Goal: Obtain resource: Obtain resource

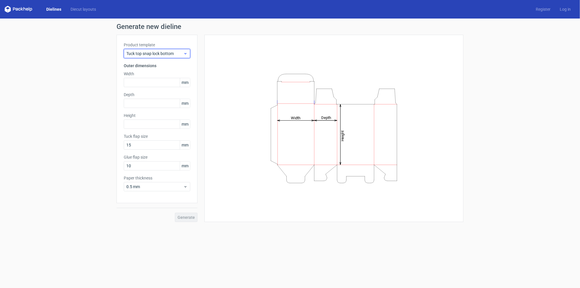
click at [172, 53] on span "Tuck top snap lock bottom" at bounding box center [154, 54] width 57 height 6
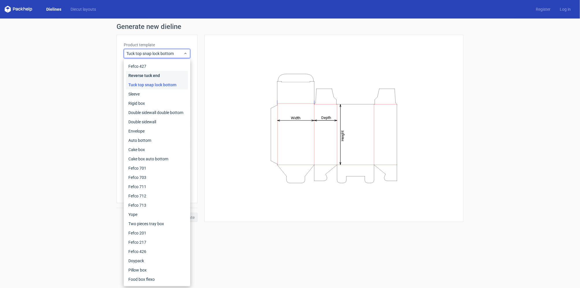
click at [163, 75] on div "Reverse tuck end" at bounding box center [157, 75] width 62 height 9
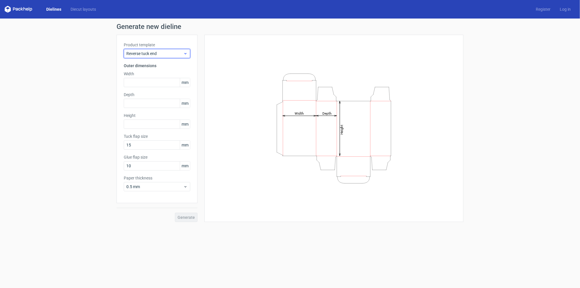
click at [169, 55] on span "Reverse tuck end" at bounding box center [154, 54] width 57 height 6
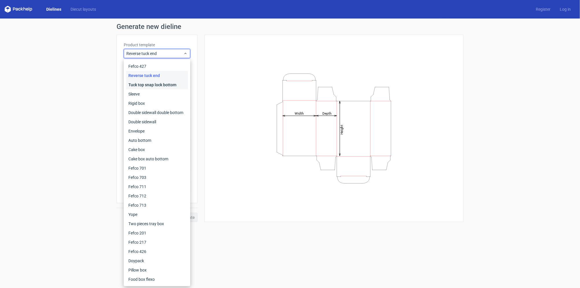
click at [167, 83] on div "Tuck top snap lock bottom" at bounding box center [157, 84] width 62 height 9
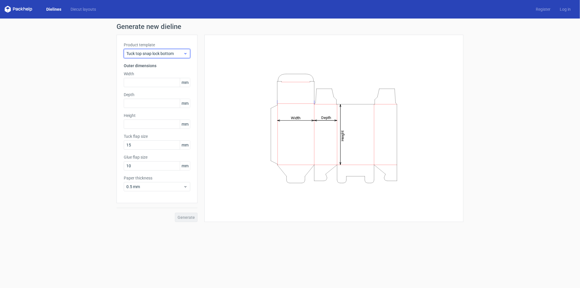
click at [170, 56] on span "Tuck top snap lock bottom" at bounding box center [154, 54] width 57 height 6
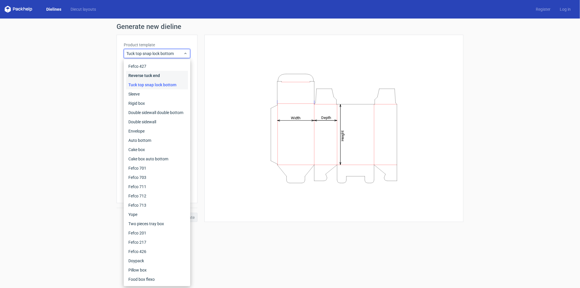
click at [164, 75] on div "Reverse tuck end" at bounding box center [157, 75] width 62 height 9
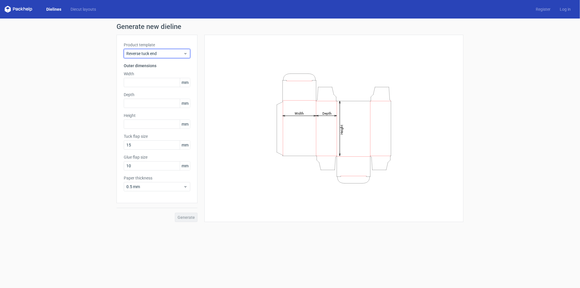
click at [168, 58] on div "Reverse tuck end" at bounding box center [157, 53] width 67 height 9
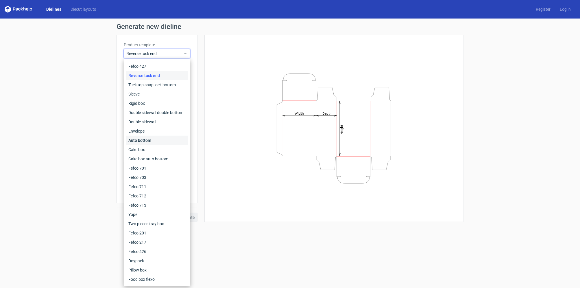
click at [166, 140] on div "Auto bottom" at bounding box center [157, 140] width 62 height 9
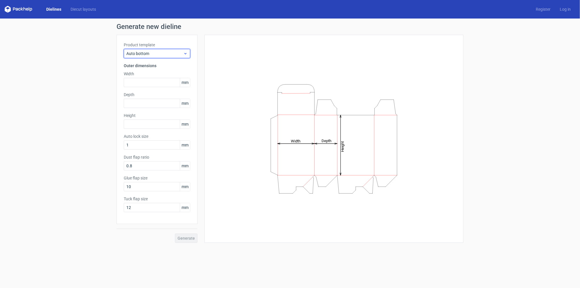
click at [172, 52] on span "Auto bottom" at bounding box center [154, 54] width 57 height 6
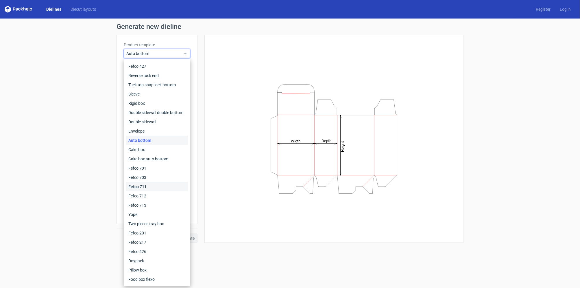
click at [160, 184] on div "Fefco 711" at bounding box center [157, 186] width 62 height 9
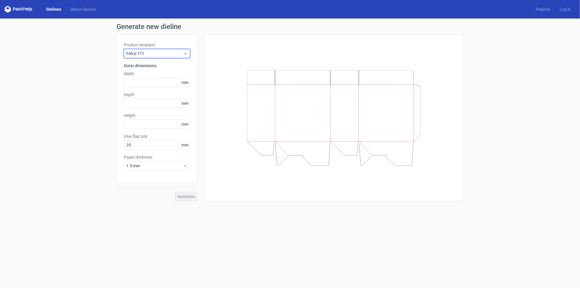
drag, startPoint x: 170, startPoint y: 50, endPoint x: 168, endPoint y: 58, distance: 8.2
click at [170, 51] on span "Fefco 711" at bounding box center [154, 54] width 57 height 6
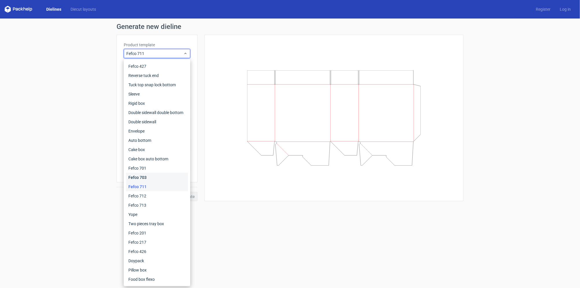
click at [152, 180] on div "Fefco 703" at bounding box center [157, 177] width 62 height 9
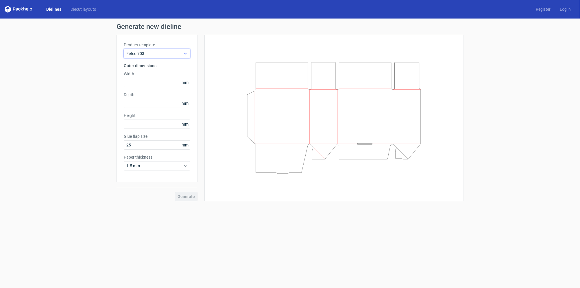
click at [176, 52] on span "Fefco 703" at bounding box center [154, 54] width 57 height 6
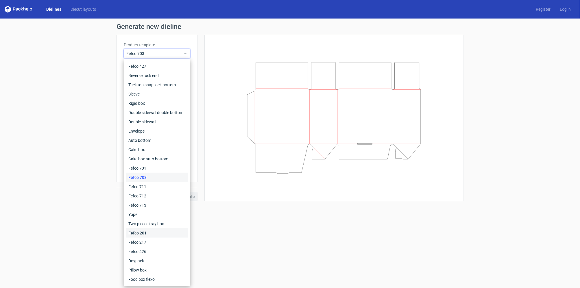
click at [159, 229] on div "Fefco 201" at bounding box center [157, 232] width 62 height 9
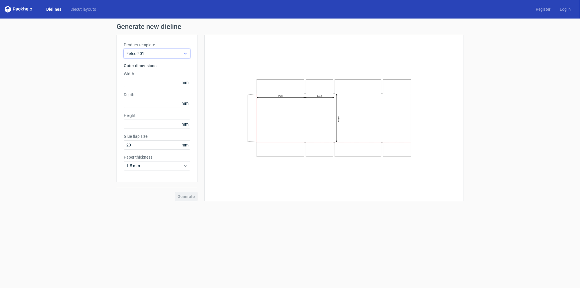
click at [178, 52] on span "Fefco 201" at bounding box center [154, 54] width 57 height 6
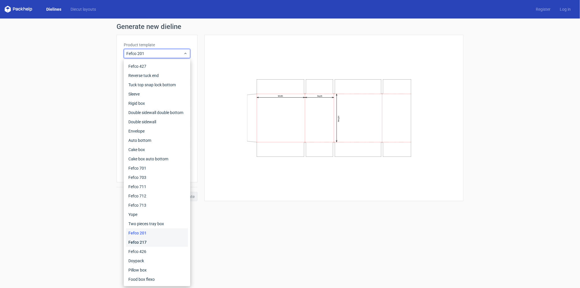
click at [158, 241] on div "Fefco 217" at bounding box center [157, 241] width 62 height 9
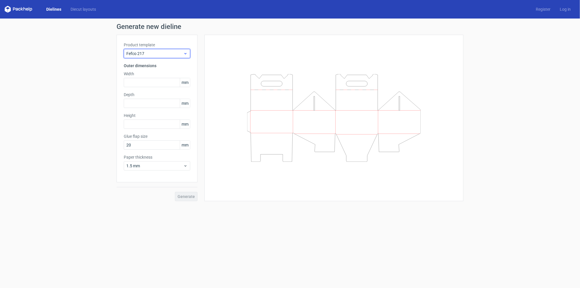
click at [182, 53] on span "Fefco 217" at bounding box center [154, 54] width 57 height 6
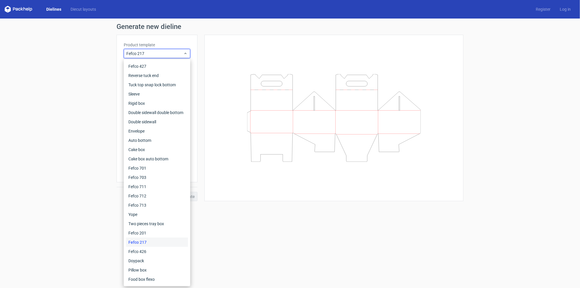
drag, startPoint x: 95, startPoint y: 148, endPoint x: 104, endPoint y: 135, distance: 15.5
click at [96, 147] on div "Generate new dieline Product template Fefco 217 Outer dimensions Width mm Depth…" at bounding box center [290, 112] width 580 height 187
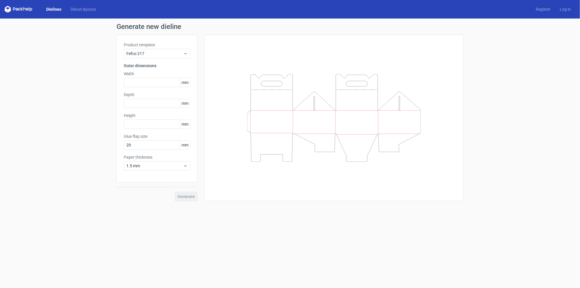
drag, startPoint x: 51, startPoint y: 61, endPoint x: 54, endPoint y: 25, distance: 36.0
click at [51, 58] on div "Generate new dieline Product template Fefco 217 Outer dimensions Width mm Depth…" at bounding box center [290, 112] width 580 height 187
click at [84, 9] on link "Diecut layouts" at bounding box center [83, 9] width 35 height 6
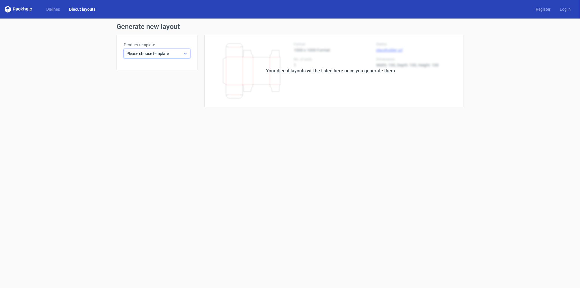
click at [155, 53] on span "Please choose template" at bounding box center [154, 54] width 57 height 6
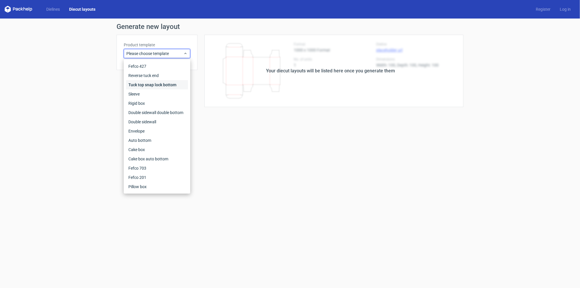
click at [161, 86] on div "Tuck top snap lock bottom" at bounding box center [157, 84] width 62 height 9
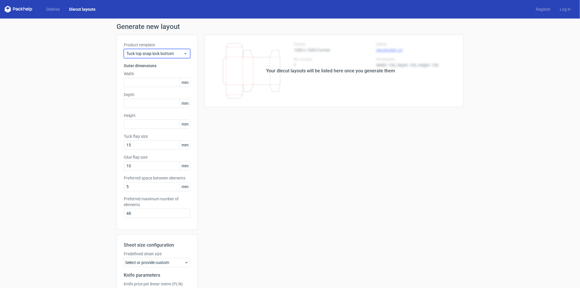
click at [159, 54] on span "Tuck top snap lock bottom" at bounding box center [154, 54] width 57 height 6
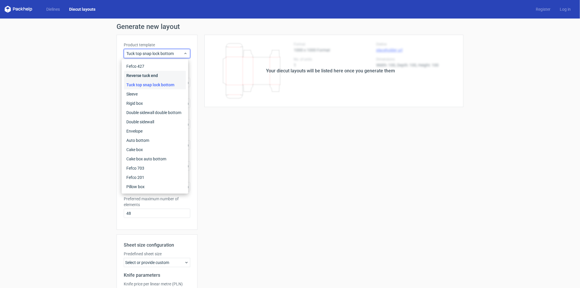
click at [162, 76] on div "Reverse tuck end" at bounding box center [155, 75] width 62 height 9
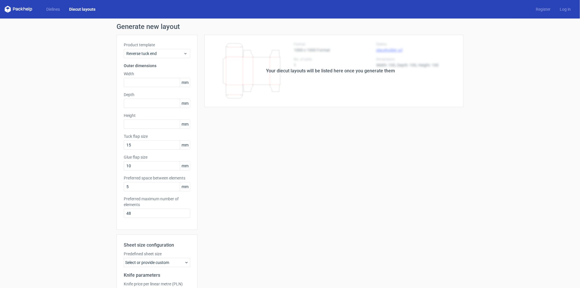
click at [105, 68] on div "Generate new layout Product template Reverse tuck end Outer dimensions Width mm…" at bounding box center [290, 186] width 580 height 335
click at [53, 9] on link "Dielines" at bounding box center [53, 9] width 23 height 6
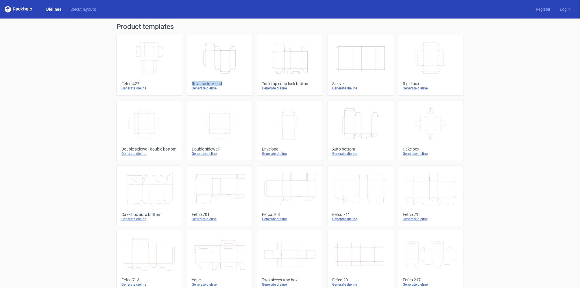
drag, startPoint x: 220, startPoint y: 84, endPoint x: 189, endPoint y: 83, distance: 30.4
copy div "Reverse tuck end"
click at [80, 139] on div "Product templates Width Depth Height Fefco 427 Generate dieline Height Depth Wi…" at bounding box center [290, 190] width 580 height 343
